Goal: Communication & Community: Answer question/provide support

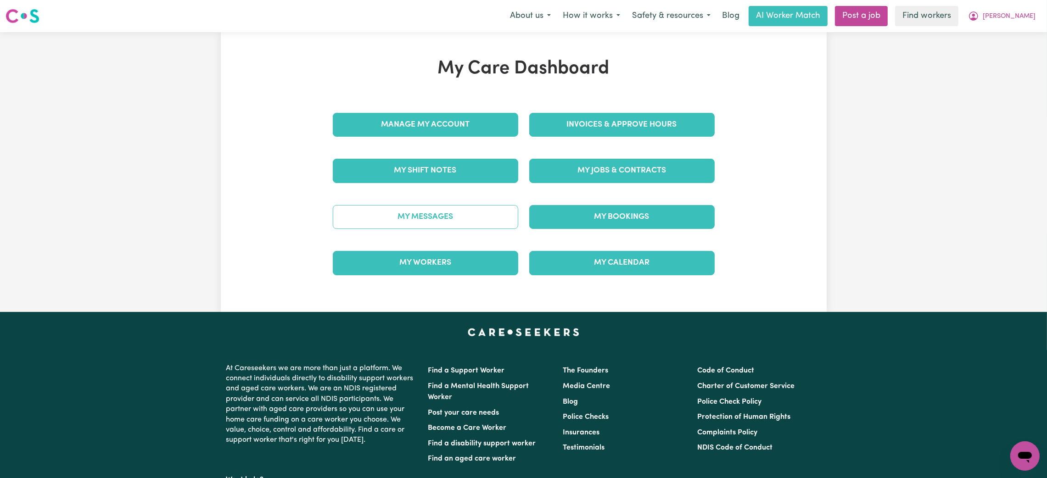
click at [470, 223] on link "My Messages" at bounding box center [425, 217] width 185 height 24
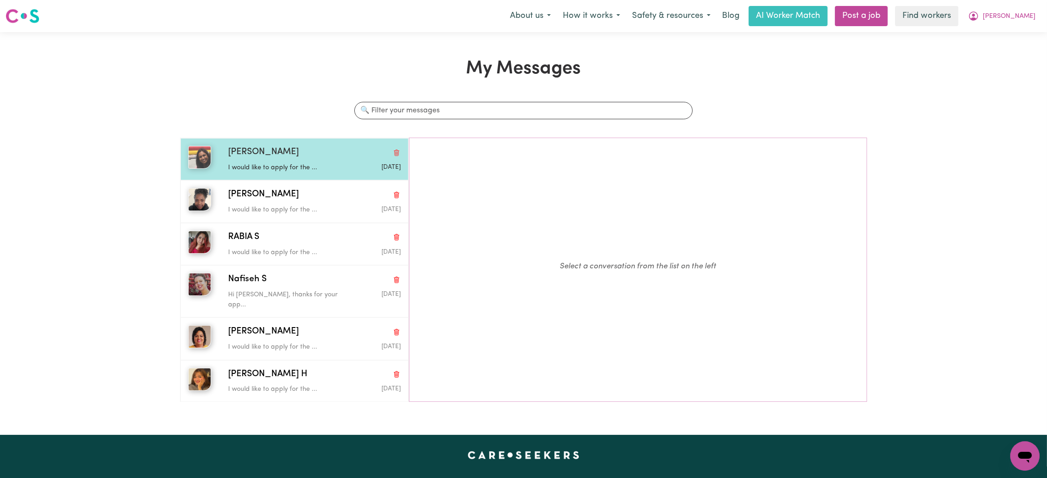
click at [316, 170] on p "I would like to apply for the ..." at bounding box center [285, 168] width 115 height 10
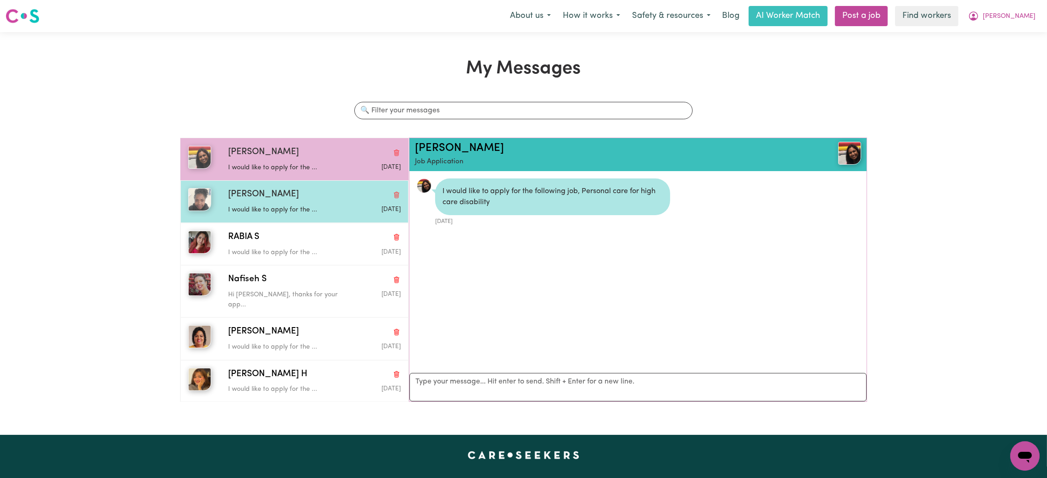
scroll to position [5, 0]
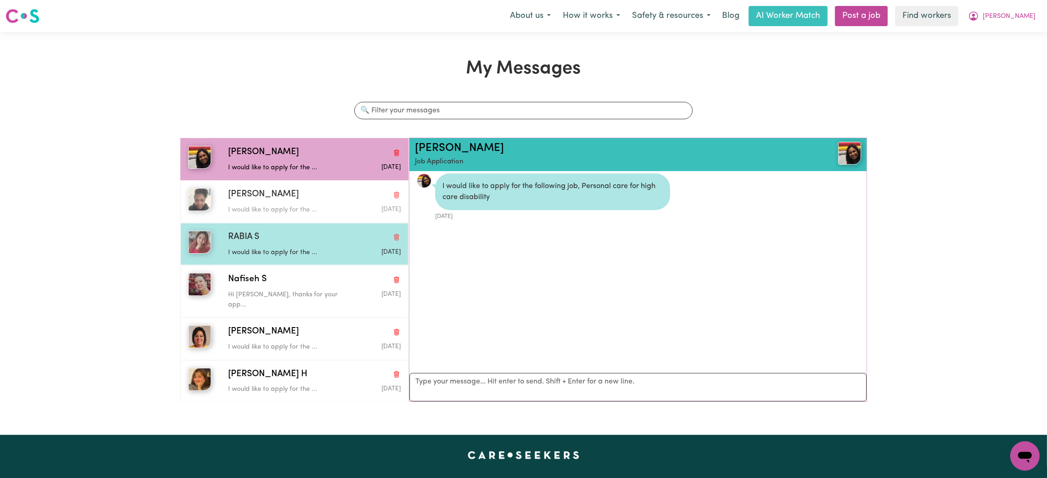
drag, startPoint x: 299, startPoint y: 198, endPoint x: 293, endPoint y: 235, distance: 38.2
click at [299, 200] on div "[PERSON_NAME]" at bounding box center [314, 194] width 173 height 13
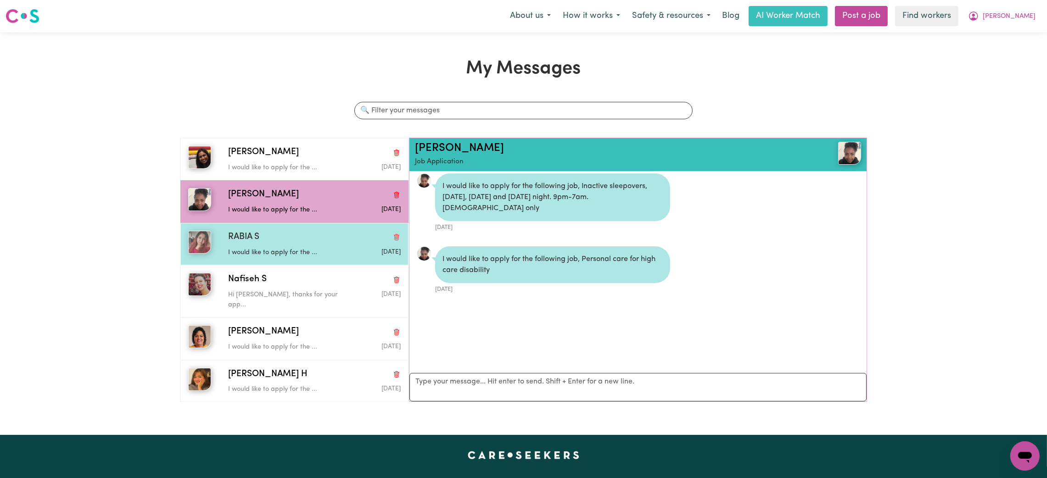
click at [291, 243] on div "RABIA S" at bounding box center [314, 237] width 173 height 13
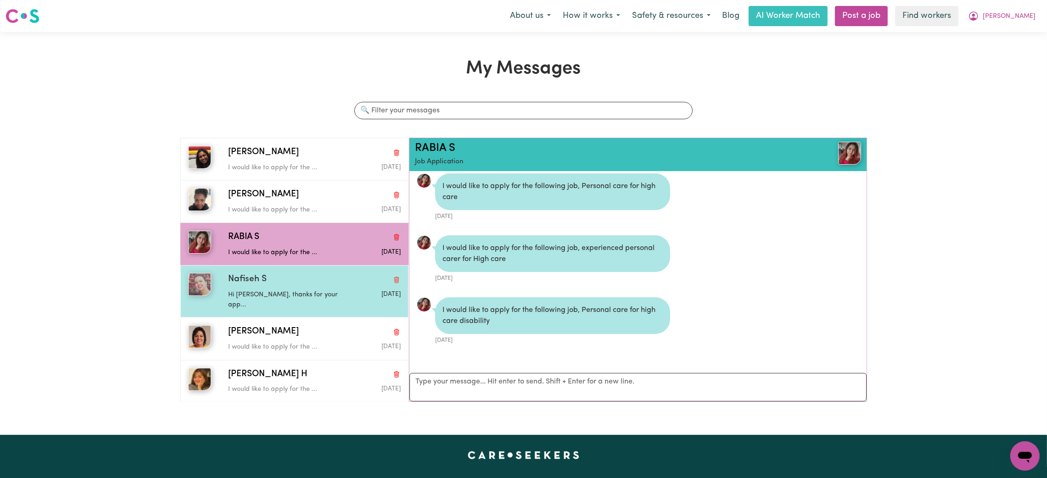
click at [290, 294] on p "Hi [PERSON_NAME], thanks for your app..." at bounding box center [285, 300] width 115 height 20
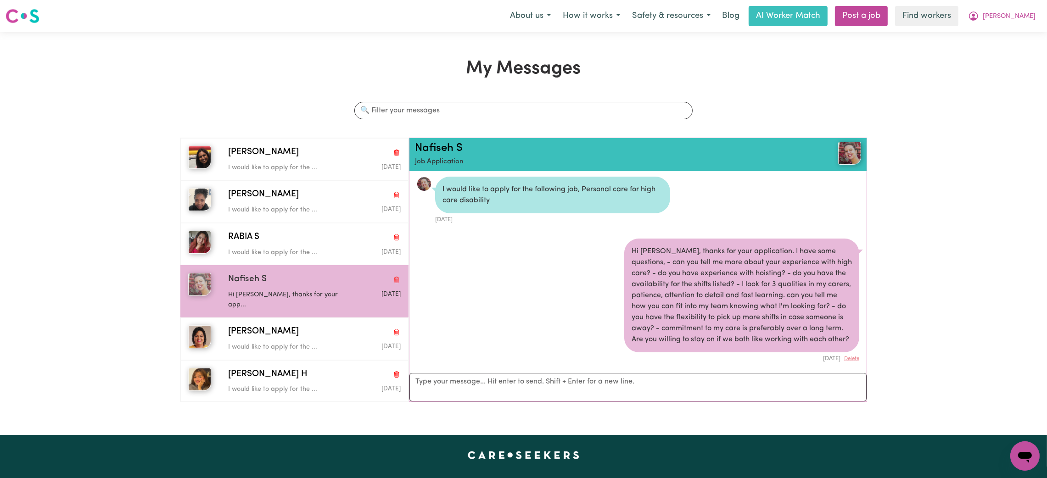
scroll to position [0, 0]
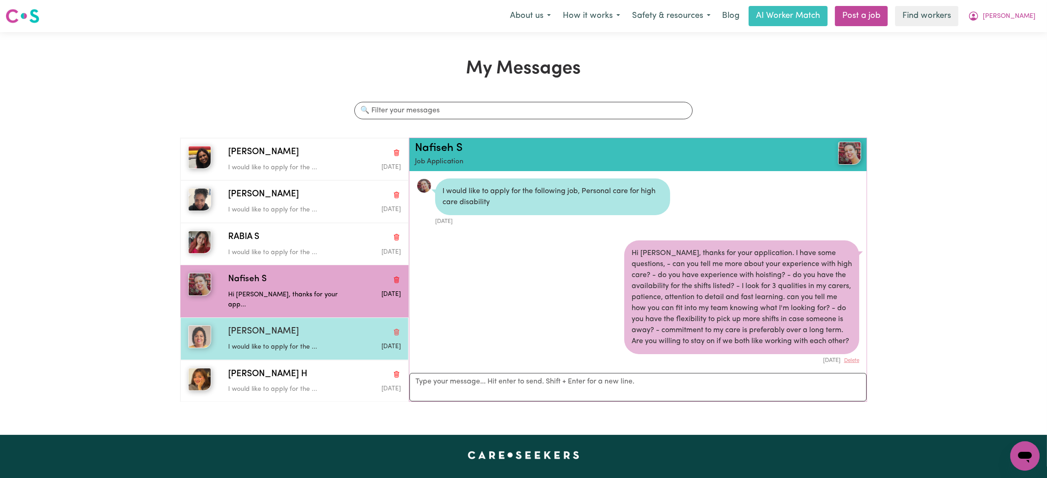
click at [313, 342] on p "I would like to apply for the ..." at bounding box center [285, 347] width 115 height 10
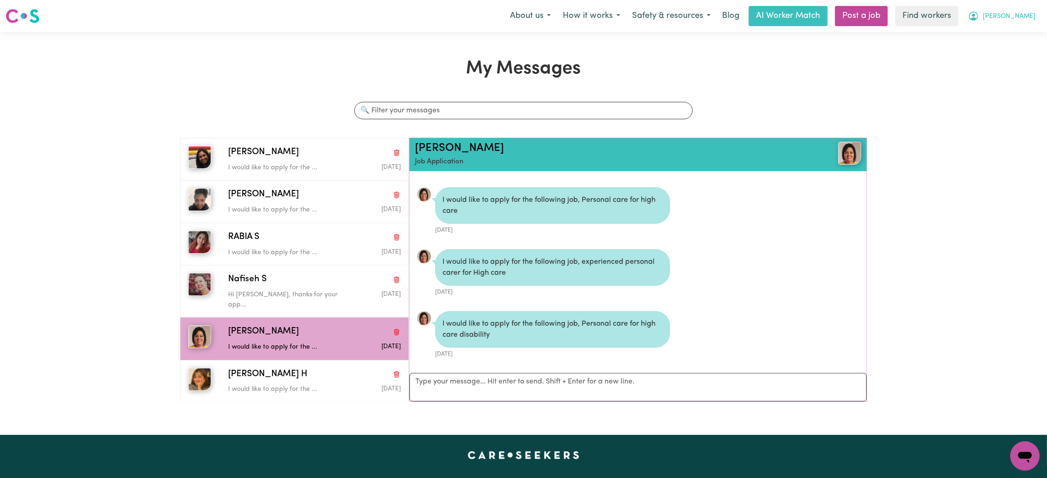
click at [1031, 22] on button "[PERSON_NAME]" at bounding box center [1001, 15] width 79 height 19
click at [996, 57] on link "Logout" at bounding box center [1004, 52] width 73 height 17
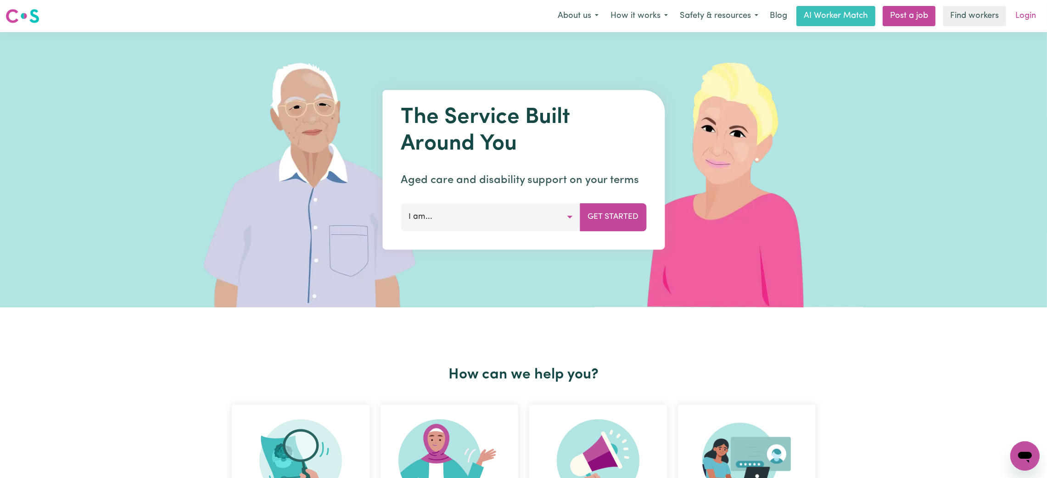
click at [1023, 11] on link "Login" at bounding box center [1026, 16] width 32 height 20
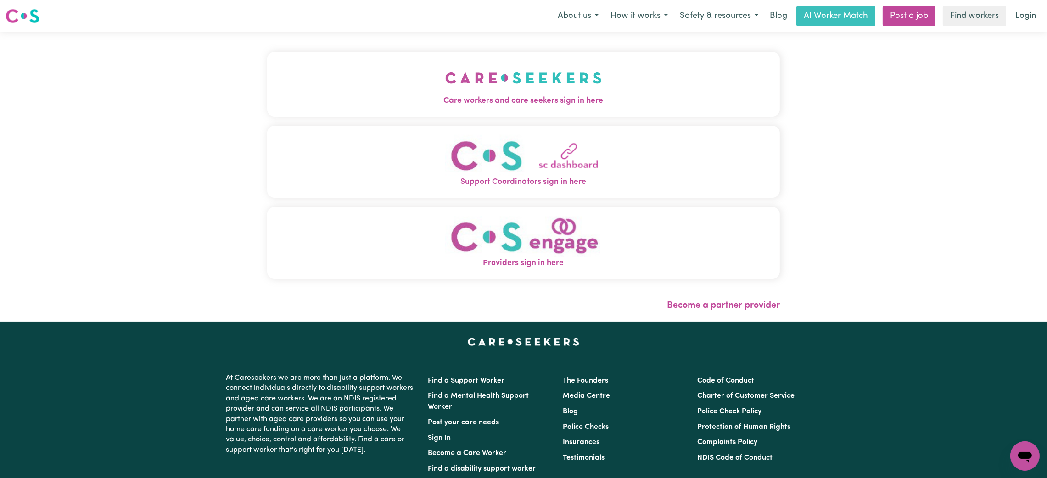
click at [576, 120] on div "Care workers and care seekers sign in here Support Coordinators sign in here Pr…" at bounding box center [523, 169] width 513 height 239
click at [567, 101] on span "Care workers and care seekers sign in here" at bounding box center [523, 101] width 513 height 12
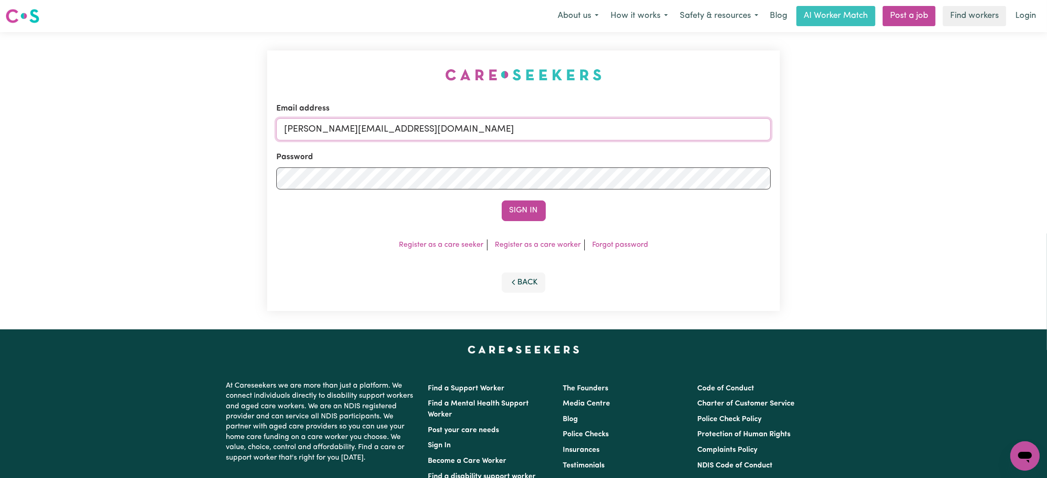
drag, startPoint x: 385, startPoint y: 124, endPoint x: 387, endPoint y: 132, distance: 8.6
click at [385, 124] on input "[PERSON_NAME][EMAIL_ADDRESS][DOMAIN_NAME]" at bounding box center [523, 129] width 494 height 22
drag, startPoint x: 327, startPoint y: 133, endPoint x: 575, endPoint y: 133, distance: 247.4
click at [575, 133] on input "[EMAIL_ADDRESS][PERSON_NAME][DOMAIN_NAME]" at bounding box center [523, 129] width 494 height 22
drag, startPoint x: 389, startPoint y: 129, endPoint x: 338, endPoint y: 139, distance: 51.8
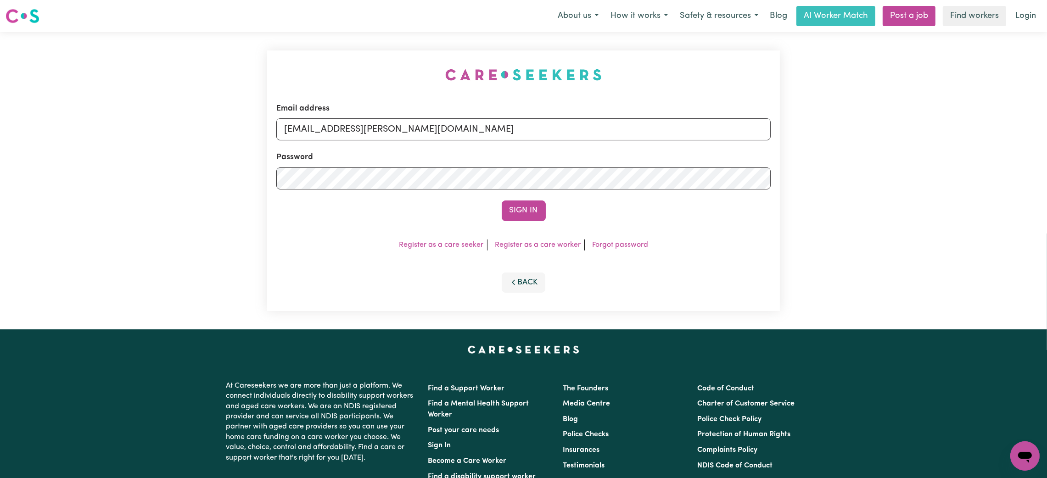
click at [388, 130] on input "[EMAIL_ADDRESS][PERSON_NAME][DOMAIN_NAME]" at bounding box center [523, 129] width 494 height 22
click at [333, 133] on input "[EMAIL_ADDRESS][PERSON_NAME][DOMAIN_NAME]" at bounding box center [523, 129] width 494 height 22
drag, startPoint x: 333, startPoint y: 128, endPoint x: 591, endPoint y: 134, distance: 258.0
click at [591, 134] on input "[EMAIL_ADDRESS][PERSON_NAME][DOMAIN_NAME]" at bounding box center [523, 129] width 494 height 22
type input "superuser~[EMAIL_ADDRESS][DOMAIN_NAME]"
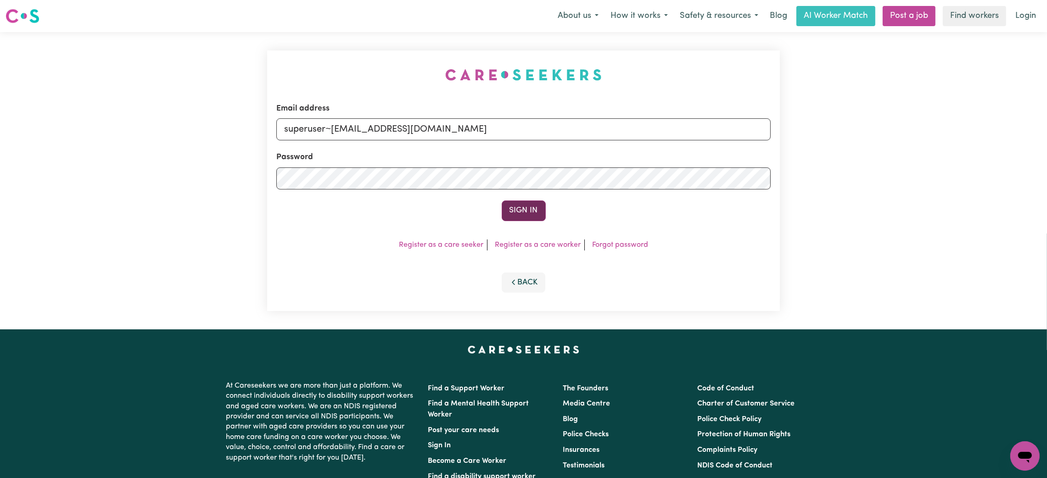
click at [533, 201] on button "Sign In" at bounding box center [524, 211] width 44 height 20
